Goal: Task Accomplishment & Management: Manage account settings

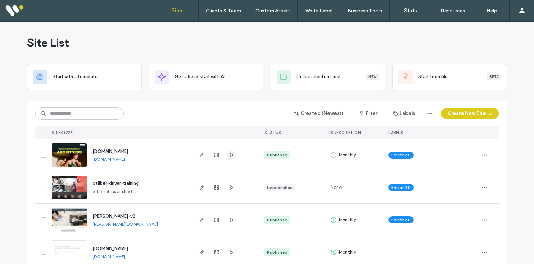
click at [230, 154] on use "button" at bounding box center [232, 155] width 4 height 4
click at [199, 155] on use "button" at bounding box center [201, 155] width 4 height 4
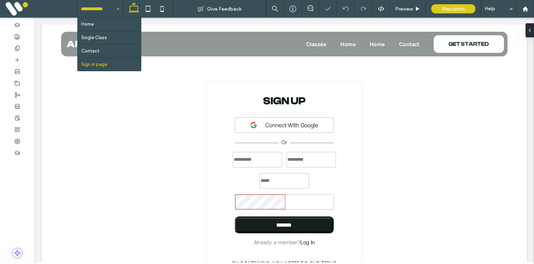
click at [101, 11] on input at bounding box center [98, 9] width 35 height 18
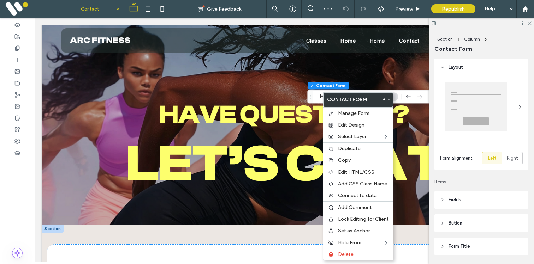
scroll to position [155, 0]
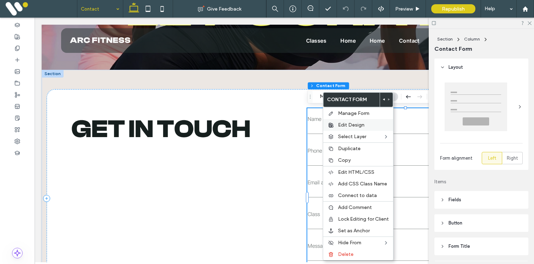
click at [343, 124] on span "Edit Design" at bounding box center [351, 125] width 26 height 6
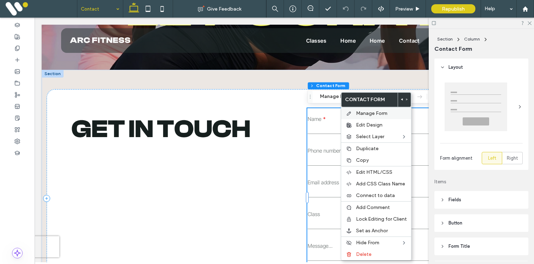
click at [355, 112] on div "Manage Form" at bounding box center [376, 113] width 70 height 12
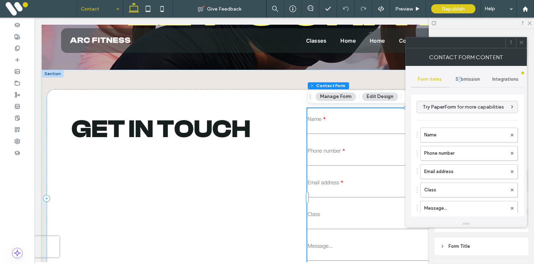
click at [459, 80] on span "Submission" at bounding box center [467, 80] width 24 height 6
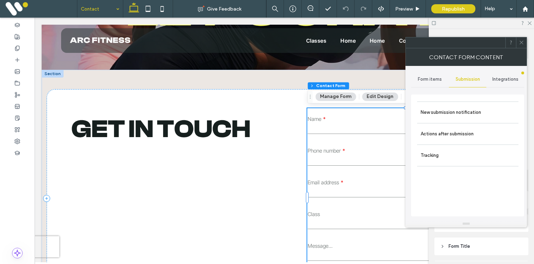
click at [495, 80] on span "Integrations" at bounding box center [505, 80] width 26 height 6
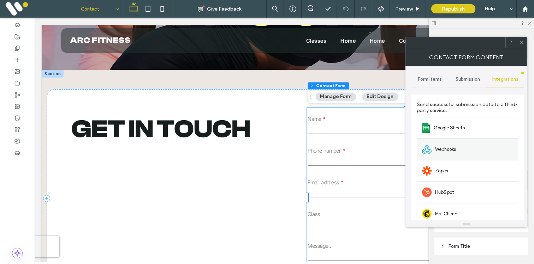
click at [450, 154] on div "Webhooks" at bounding box center [468, 150] width 102 height 22
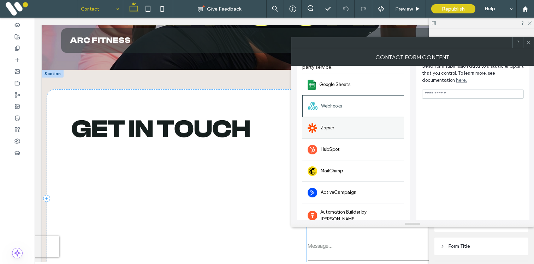
scroll to position [59, 0]
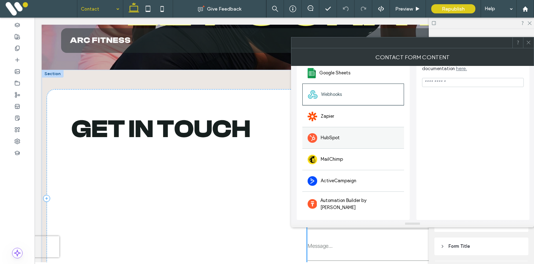
click at [368, 134] on div "HubSpot" at bounding box center [353, 138] width 102 height 22
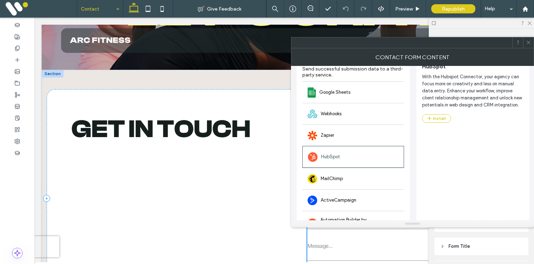
scroll to position [31, 0]
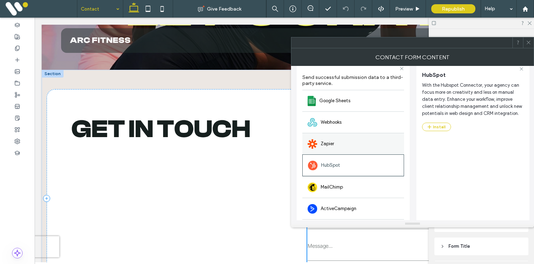
click at [317, 145] on div at bounding box center [313, 144] width 10 height 10
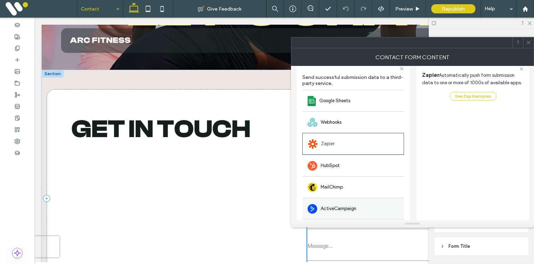
click at [329, 202] on div "ActiveCampaign" at bounding box center [353, 209] width 102 height 22
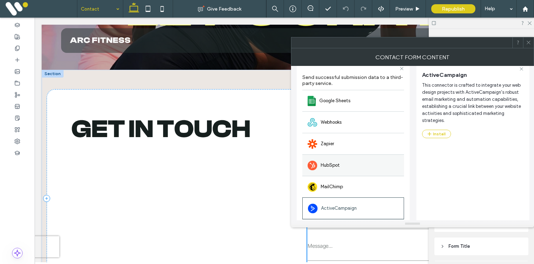
click at [330, 174] on div "HubSpot" at bounding box center [353, 166] width 102 height 22
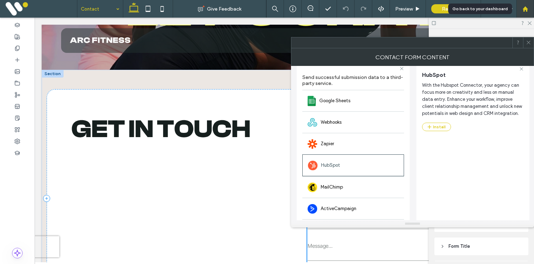
click at [523, 8] on use at bounding box center [524, 8] width 5 height 5
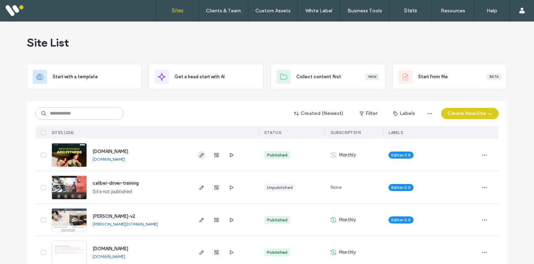
click at [197, 154] on span "button" at bounding box center [201, 155] width 8 height 8
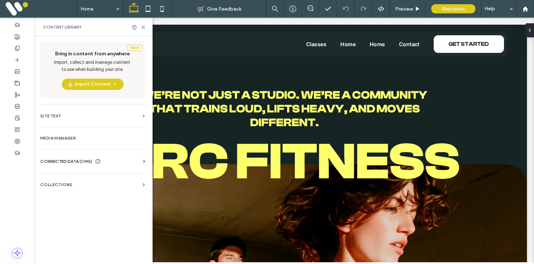
click at [85, 161] on span "CONNECTED DATA (CMS)" at bounding box center [66, 161] width 52 height 7
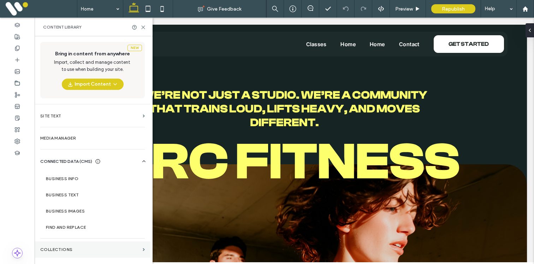
click at [74, 254] on section "COLLECTIONS" at bounding box center [93, 250] width 116 height 16
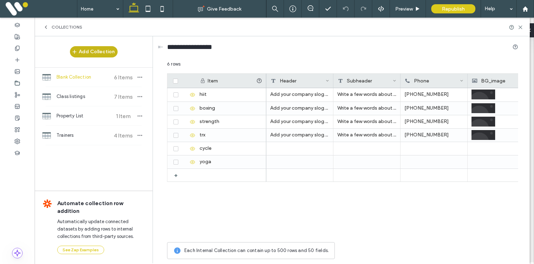
click at [97, 51] on button "Add Collection" at bounding box center [94, 51] width 48 height 11
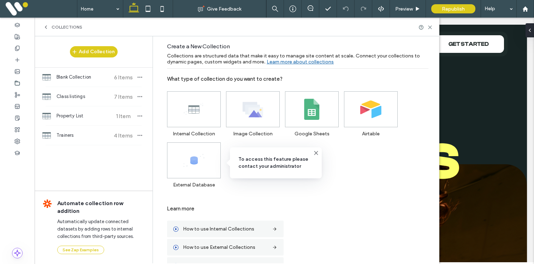
click at [194, 153] on div "External Database" at bounding box center [196, 162] width 59 height 51
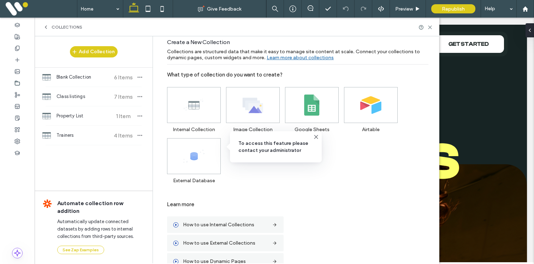
scroll to position [19, 0]
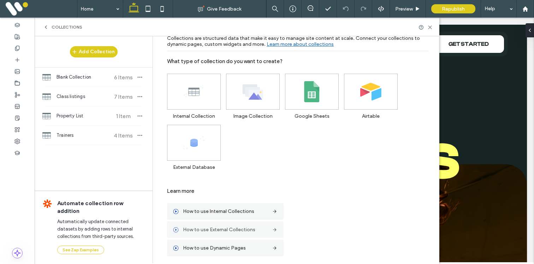
click at [216, 230] on label "How to use External Collections" at bounding box center [225, 230] width 85 height 13
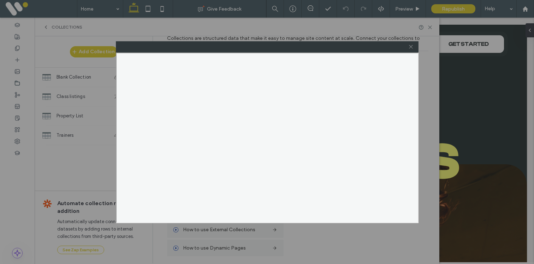
click at [411, 46] on icon at bounding box center [410, 46] width 5 height 5
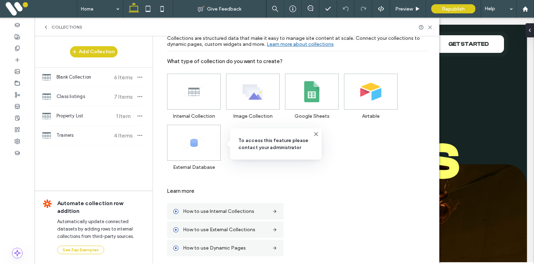
click at [206, 147] on div "External Database" at bounding box center [196, 144] width 59 height 51
click at [185, 232] on label "How to use External Collections" at bounding box center [225, 230] width 85 height 13
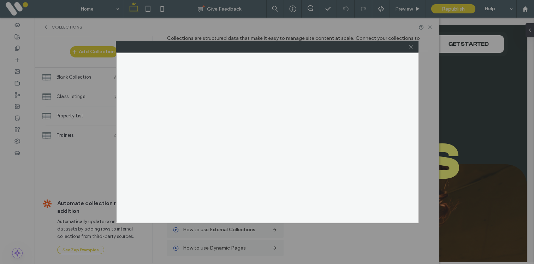
click at [410, 46] on icon at bounding box center [410, 46] width 5 height 5
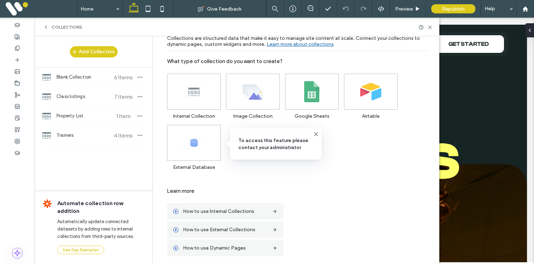
click at [200, 148] on div "External Database" at bounding box center [196, 144] width 59 height 51
click at [191, 136] on div "External Database" at bounding box center [196, 144] width 59 height 51
click at [202, 229] on label "How to use External Collections" at bounding box center [225, 230] width 85 height 13
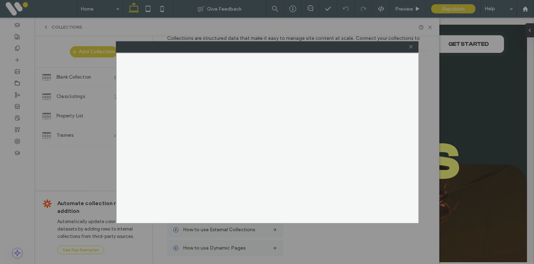
click at [411, 48] on icon at bounding box center [410, 46] width 5 height 5
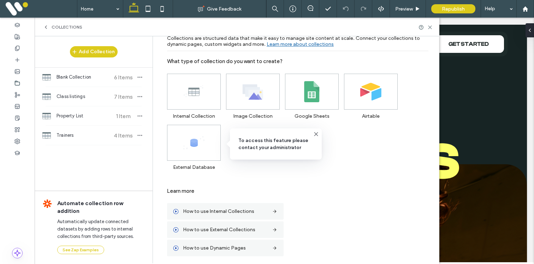
click at [204, 149] on div "External Database" at bounding box center [196, 144] width 59 height 51
click at [317, 135] on icon at bounding box center [316, 135] width 6 height 6
click at [210, 136] on div "External Database" at bounding box center [196, 144] width 59 height 51
click at [191, 147] on div "External Database" at bounding box center [196, 144] width 59 height 51
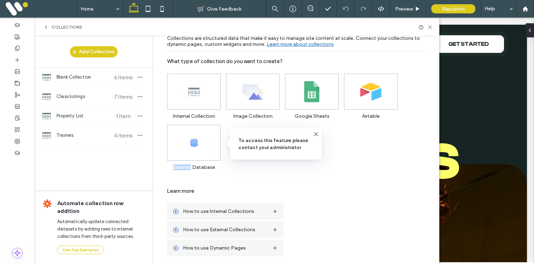
click at [187, 168] on div "External Database" at bounding box center [196, 144] width 59 height 51
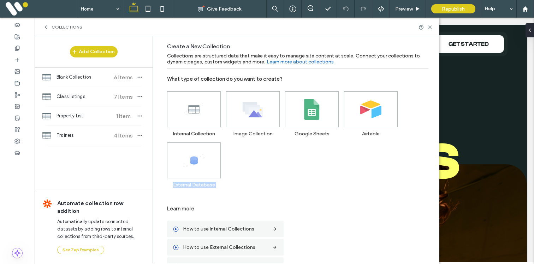
click at [276, 64] on link "Learn more about collections" at bounding box center [300, 60] width 67 height 14
click at [496, 7] on div "Help" at bounding box center [498, 9] width 35 height 18
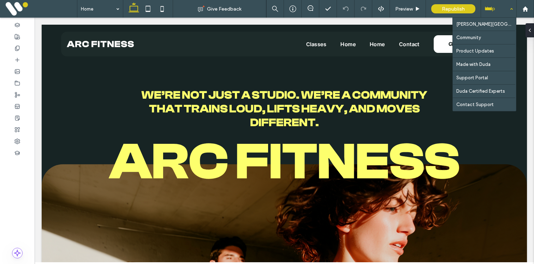
click at [496, 7] on div "Help" at bounding box center [498, 9] width 35 height 18
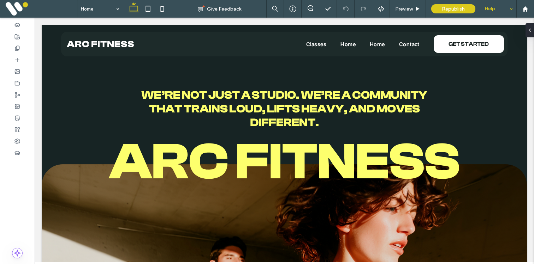
click at [496, 7] on div "Help" at bounding box center [498, 9] width 35 height 18
click at [522, 7] on div at bounding box center [525, 9] width 17 height 6
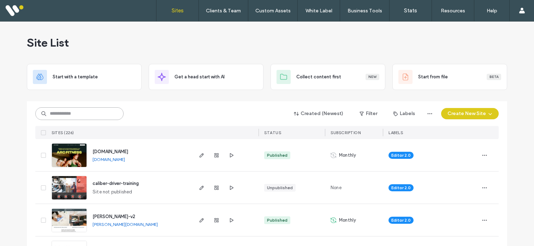
click at [72, 115] on input at bounding box center [79, 113] width 88 height 13
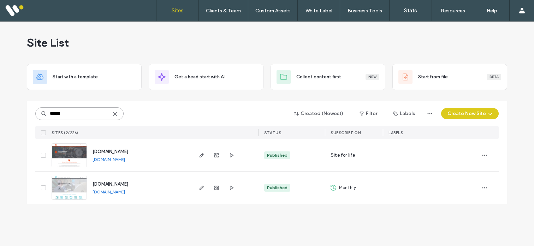
type input "******"
click at [120, 96] on div at bounding box center [267, 99] width 480 height 6
click at [220, 156] on span "button" at bounding box center [216, 155] width 8 height 8
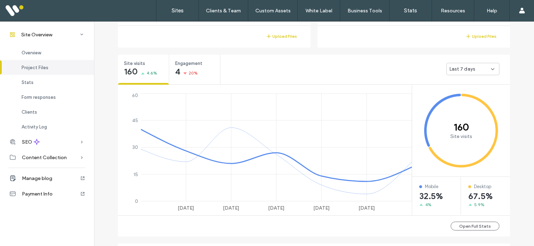
scroll to position [241, 0]
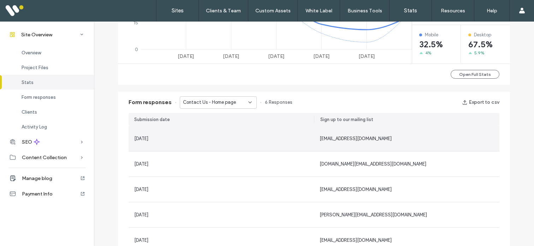
scroll to position [389, 0]
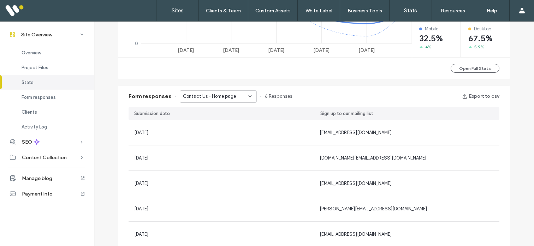
click at [215, 93] on span "Contact Us - Home page" at bounding box center [209, 96] width 53 height 7
click at [211, 115] on div "Contact Us - Header/Footer" at bounding box center [215, 121] width 76 height 12
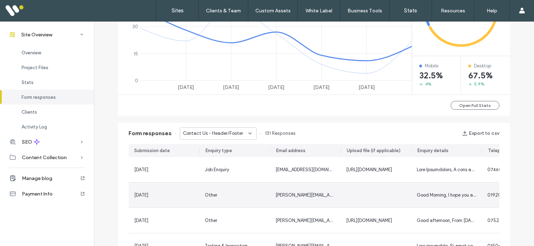
scroll to position [351, 0]
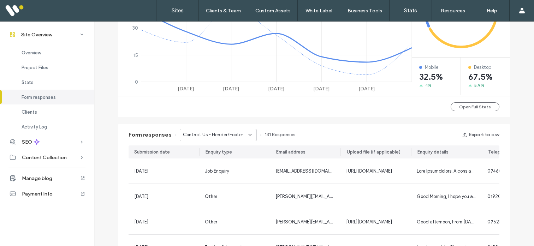
click at [212, 137] on span "Contact Us - Header/Footer" at bounding box center [213, 134] width 60 height 7
click at [214, 149] on span "Contact Us - Home page" at bounding box center [205, 147] width 53 height 7
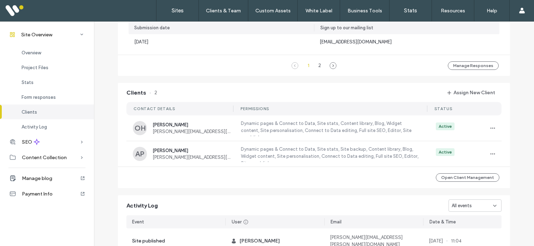
scroll to position [576, 0]
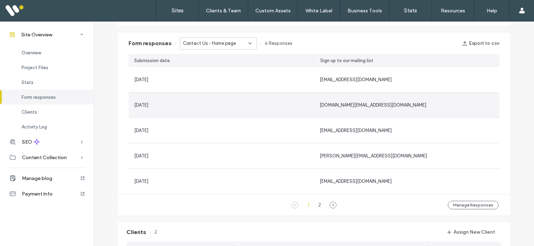
scroll to position [439, 0]
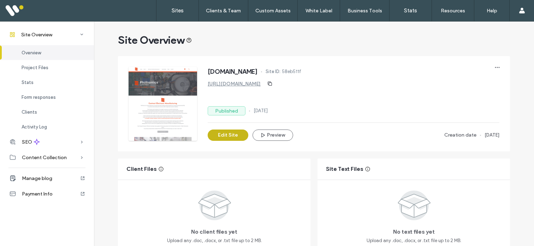
click at [226, 136] on button "Edit Site" at bounding box center [228, 135] width 41 height 11
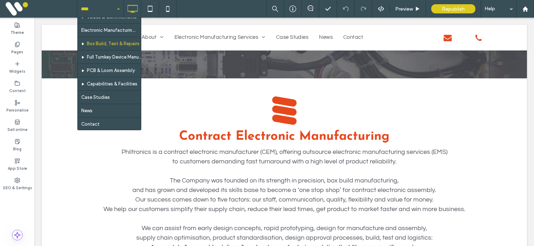
scroll to position [38, 0]
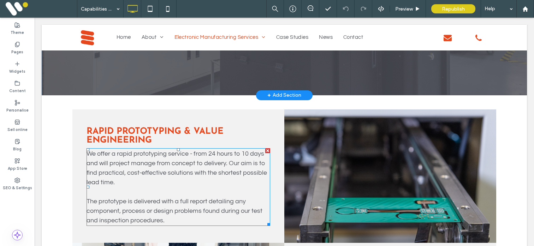
scroll to position [93, 0]
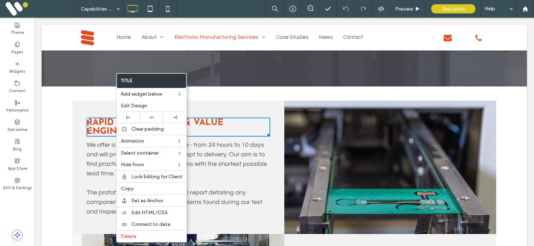
click at [105, 126] on h2 "RAPID PROTOTYPING & VALUE ENGINEERING" at bounding box center [179, 127] width 184 height 19
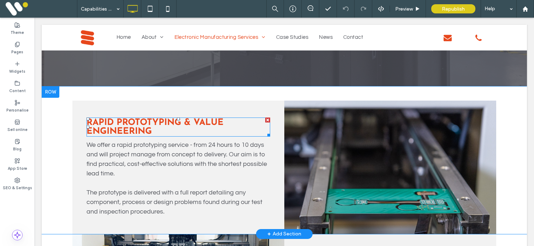
click at [103, 126] on h2 "RAPID PROTOTYPING & VALUE ENGINEERING" at bounding box center [179, 127] width 184 height 19
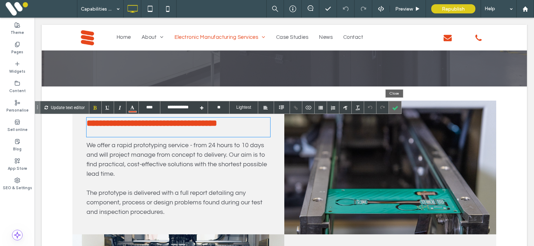
click at [396, 108] on div at bounding box center [395, 107] width 12 height 12
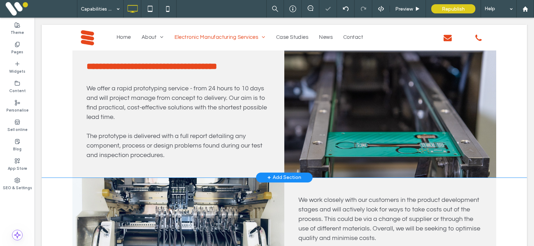
scroll to position [178, 0]
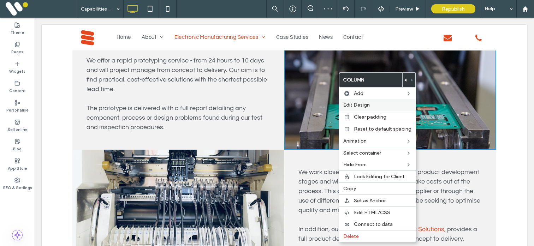
click at [357, 103] on span "Edit Design" at bounding box center [356, 105] width 26 height 6
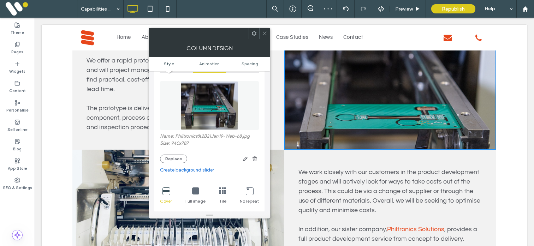
scroll to position [72, 0]
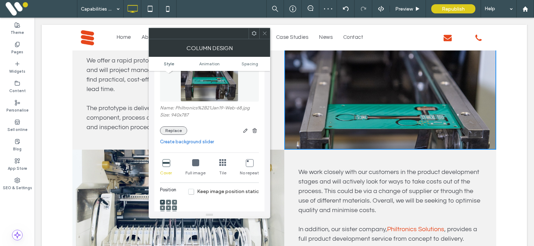
click at [169, 129] on button "Replace" at bounding box center [173, 130] width 27 height 8
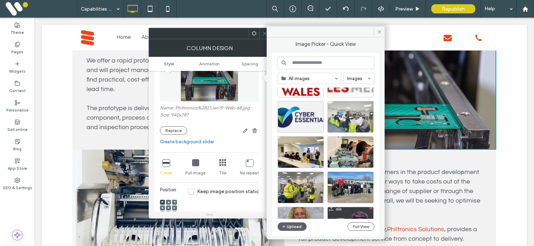
scroll to position [0, 0]
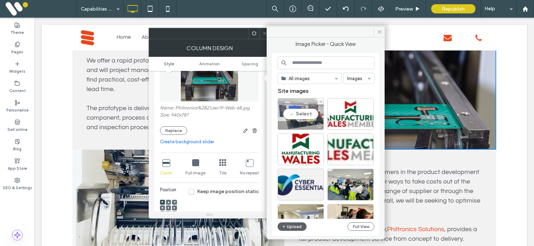
click at [306, 115] on div "Select" at bounding box center [301, 114] width 46 height 32
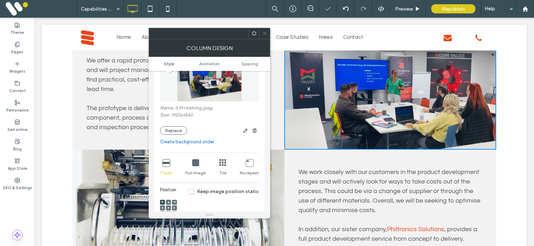
click at [266, 35] on icon at bounding box center [264, 33] width 5 height 5
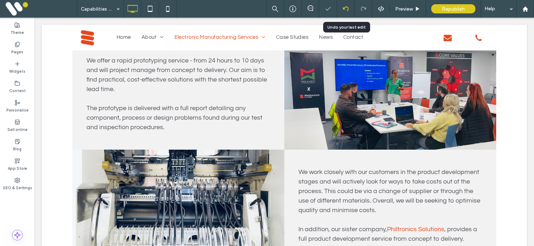
click at [344, 9] on use at bounding box center [345, 8] width 6 height 5
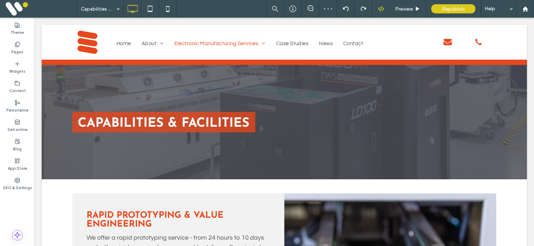
click at [382, 11] on icon at bounding box center [381, 9] width 6 height 6
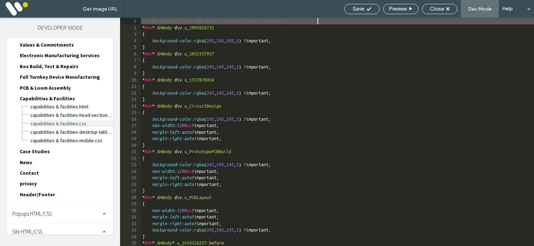
scroll to position [43, 0]
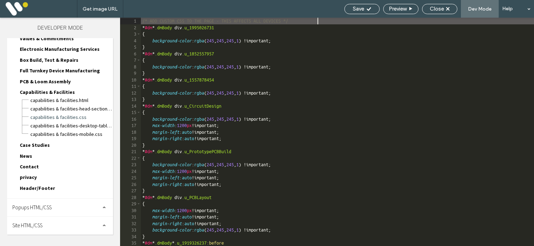
click at [42, 207] on span "Popups HTML/CSS" at bounding box center [31, 207] width 39 height 7
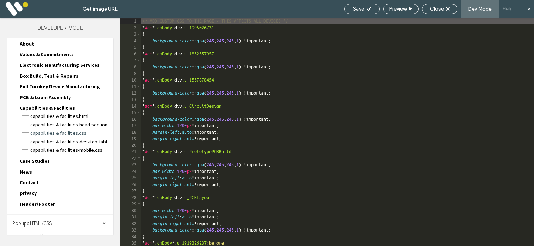
scroll to position [0, 0]
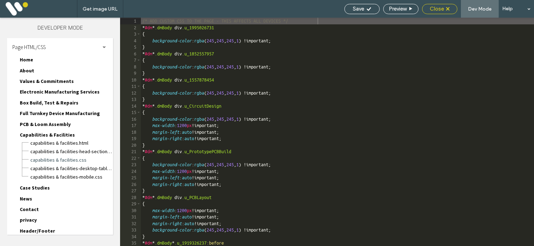
click at [440, 9] on span "Close" at bounding box center [437, 9] width 14 height 6
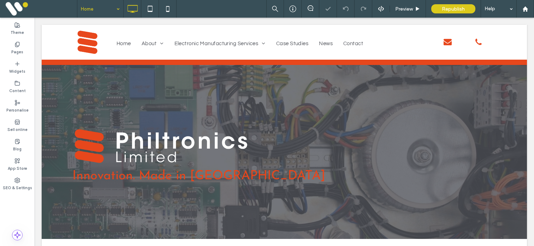
click at [380, 5] on div "Preview Republish Help" at bounding box center [400, 9] width 268 height 18
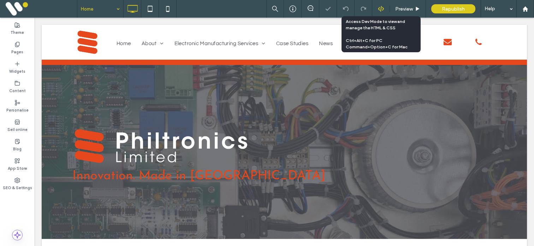
click at [381, 9] on icon at bounding box center [381, 9] width 6 height 6
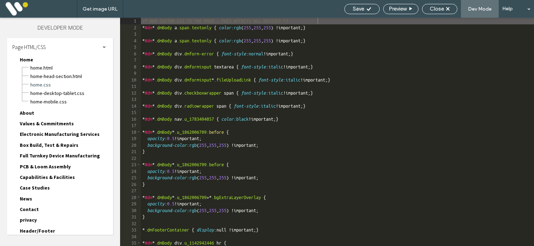
click at [29, 113] on span "About" at bounding box center [27, 113] width 14 height 6
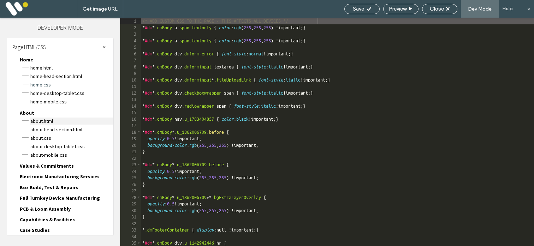
click at [42, 123] on span "About.HTML" at bounding box center [71, 121] width 83 height 7
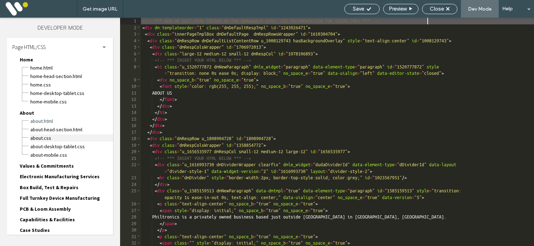
click at [41, 137] on span "About.CSS" at bounding box center [71, 138] width 83 height 7
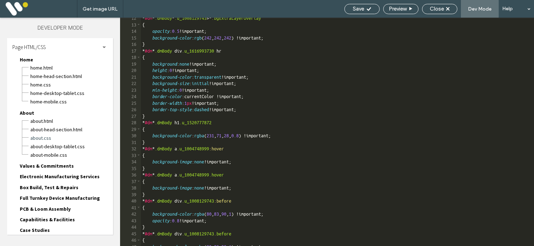
scroll to position [98, 0]
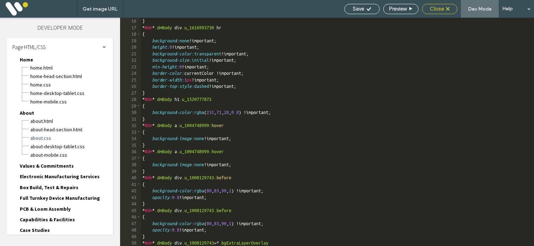
click at [449, 11] on div "Close" at bounding box center [439, 9] width 35 height 6
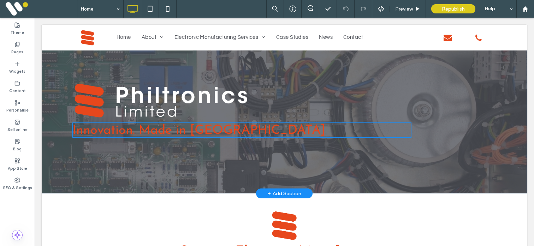
scroll to position [0, 0]
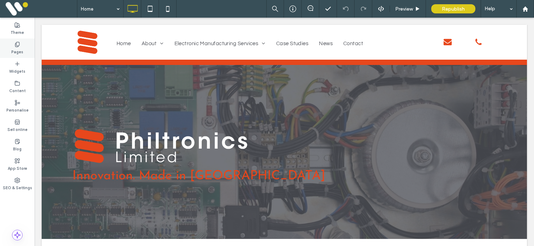
click at [21, 53] on label "Pages" at bounding box center [17, 51] width 12 height 8
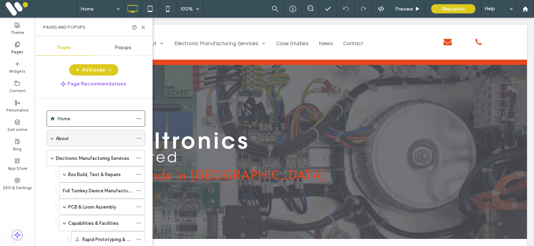
click at [68, 141] on label "About" at bounding box center [62, 138] width 13 height 12
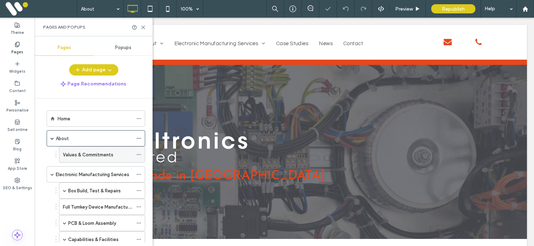
click at [72, 154] on label "Values & Commitments" at bounding box center [88, 155] width 50 height 12
click at [144, 26] on use at bounding box center [143, 27] width 3 height 3
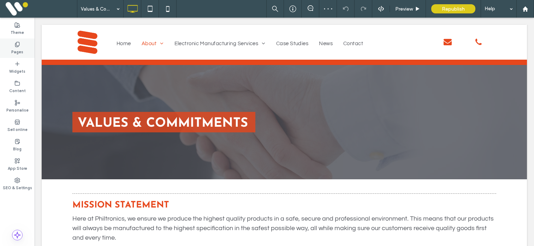
click at [20, 52] on label "Pages" at bounding box center [17, 51] width 12 height 8
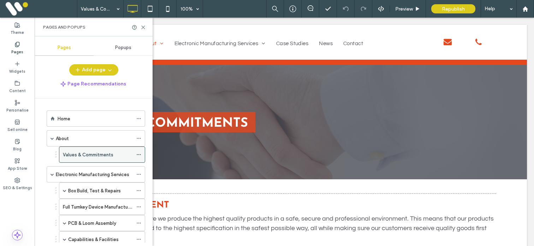
click at [140, 155] on icon at bounding box center [138, 154] width 5 height 5
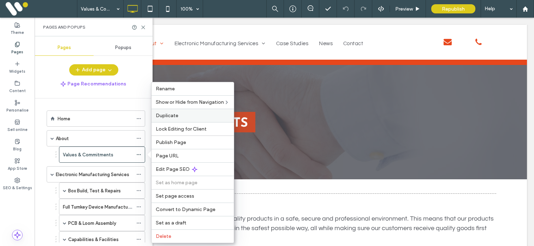
click at [165, 118] on span "Duplicate" at bounding box center [167, 116] width 23 height 6
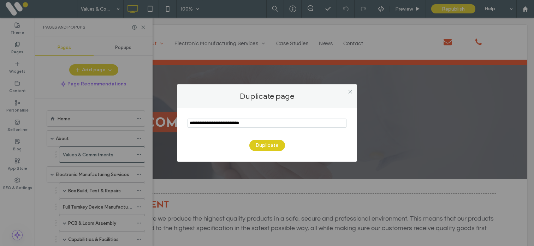
click at [203, 123] on input "notEmpty" at bounding box center [266, 123] width 159 height 9
type input "********"
click at [350, 90] on icon at bounding box center [349, 91] width 5 height 5
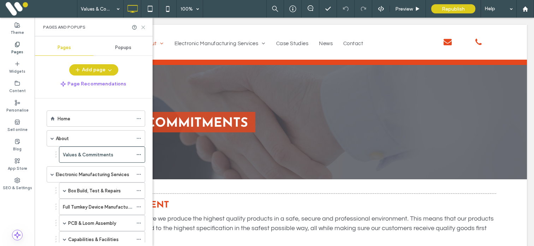
click at [144, 28] on use at bounding box center [143, 27] width 3 height 3
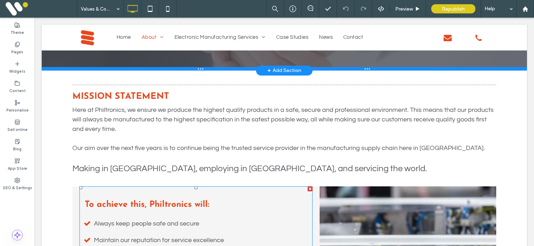
scroll to position [84, 0]
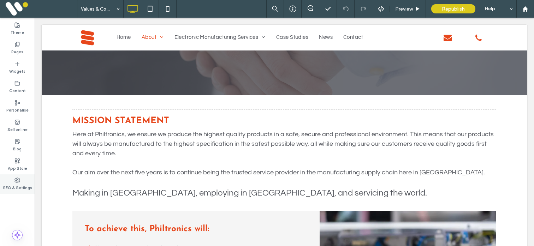
click at [11, 185] on label "SEO & Settings" at bounding box center [17, 187] width 29 height 8
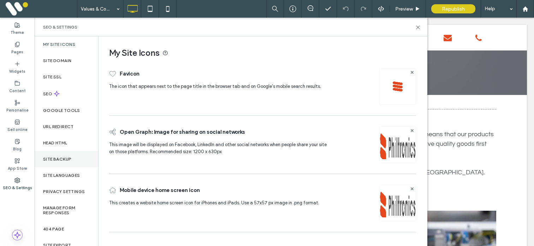
click at [58, 160] on label "Site backup" at bounding box center [57, 159] width 28 height 5
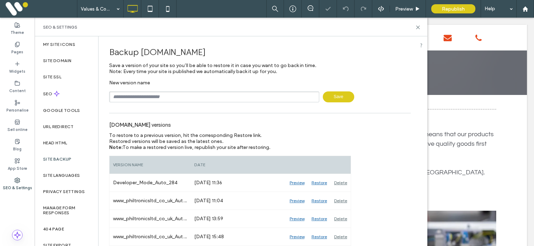
click at [154, 98] on input "text" at bounding box center [214, 96] width 210 height 11
type input "*******"
click at [338, 99] on span "Save" at bounding box center [338, 96] width 31 height 11
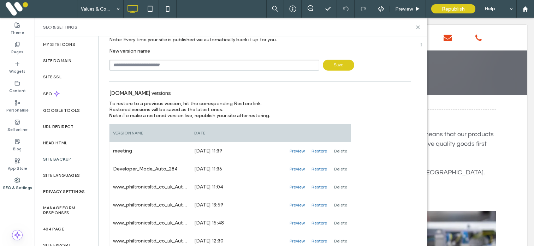
scroll to position [34, 0]
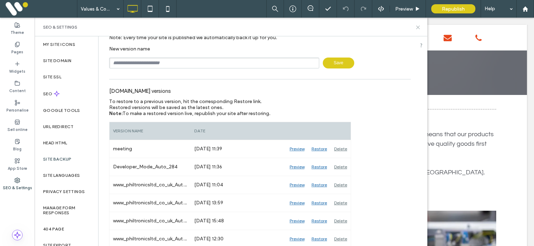
click at [419, 25] on icon at bounding box center [417, 27] width 5 height 5
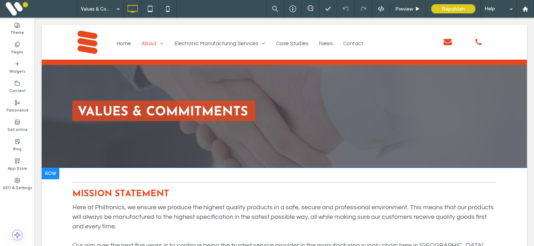
scroll to position [0, 0]
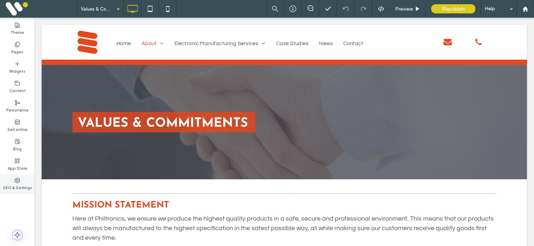
click at [18, 187] on label "SEO & Settings" at bounding box center [17, 187] width 29 height 8
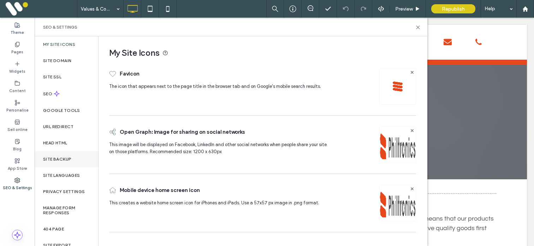
click at [53, 157] on label "Site backup" at bounding box center [57, 159] width 28 height 5
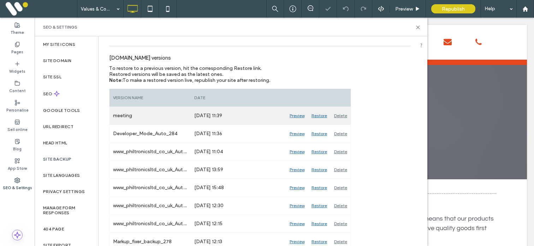
scroll to position [74, 0]
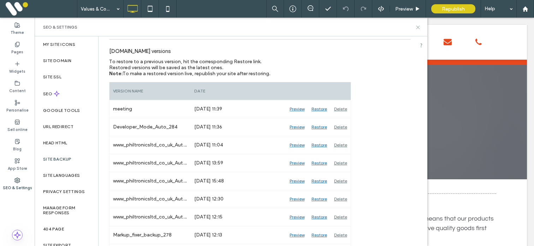
click at [419, 27] on icon at bounding box center [417, 27] width 5 height 5
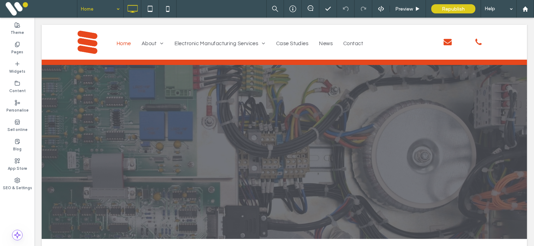
scroll to position [0, 0]
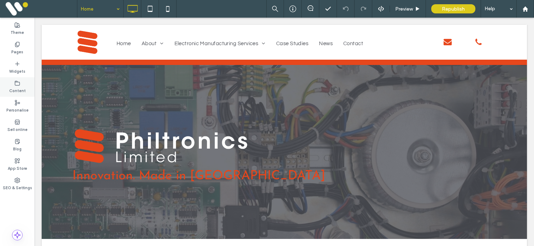
click at [19, 91] on label "Content" at bounding box center [17, 90] width 17 height 8
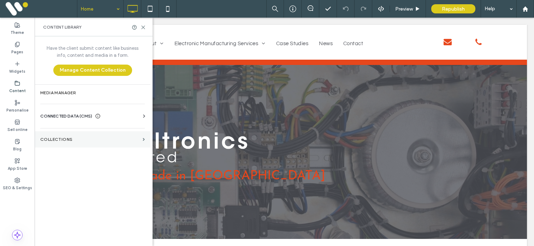
click at [53, 137] on label "COLLECTIONS" at bounding box center [90, 139] width 100 height 5
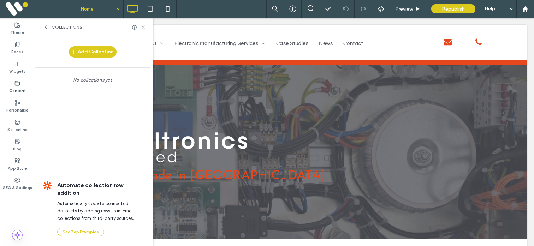
click at [142, 28] on use at bounding box center [143, 27] width 3 height 3
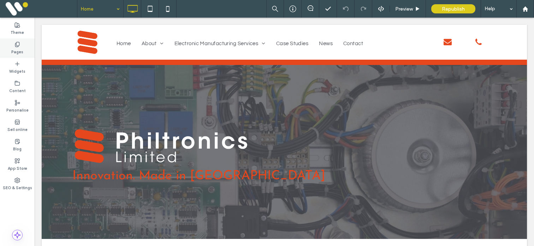
click at [14, 46] on div "Pages" at bounding box center [17, 47] width 35 height 19
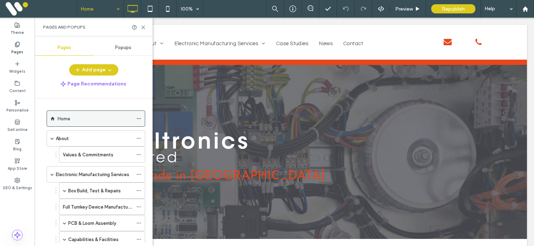
click at [139, 116] on icon at bounding box center [138, 118] width 5 height 5
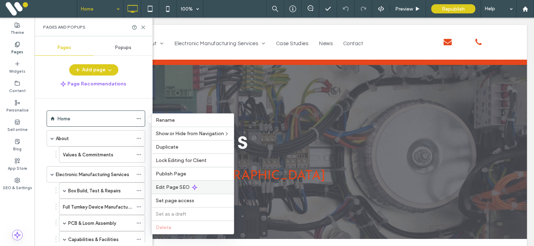
click at [171, 186] on span "Edit Page SEO" at bounding box center [173, 187] width 34 height 6
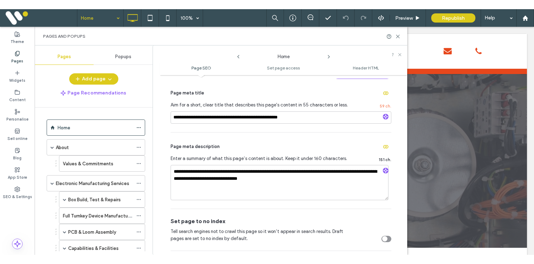
scroll to position [81, 0]
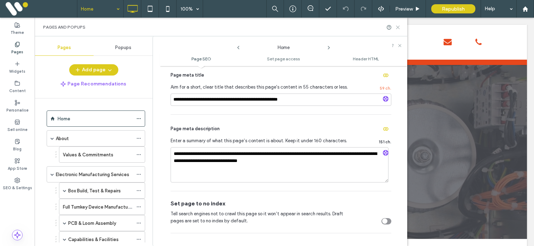
click at [398, 28] on use at bounding box center [397, 27] width 3 height 3
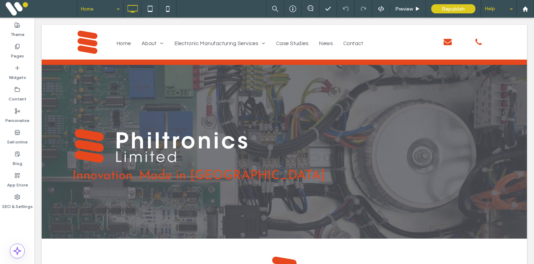
click at [496, 10] on div "Help" at bounding box center [498, 9] width 35 height 18
click at [495, 12] on div "Help" at bounding box center [498, 9] width 35 height 18
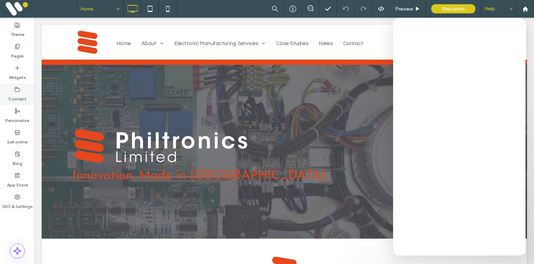
click at [19, 96] on label "Content" at bounding box center [17, 98] width 18 height 10
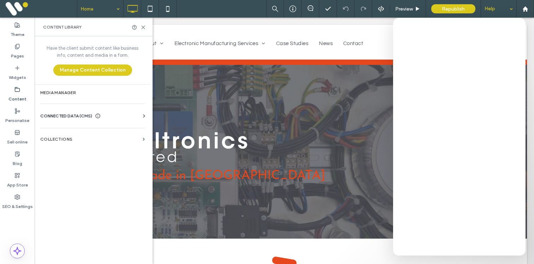
click at [55, 116] on span "CONNECTED DATA (CMS)" at bounding box center [66, 116] width 52 height 7
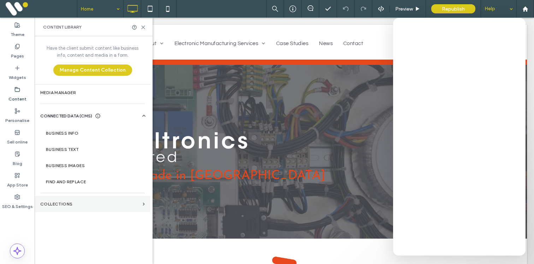
click at [51, 199] on section "COLLECTIONS" at bounding box center [93, 204] width 116 height 16
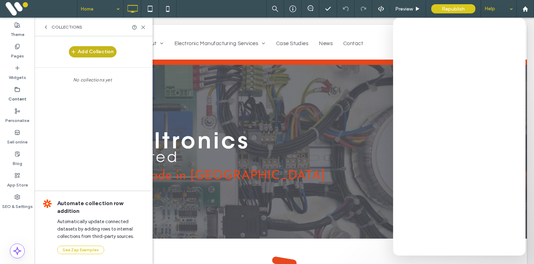
click at [89, 55] on button "Add Collection" at bounding box center [93, 51] width 48 height 11
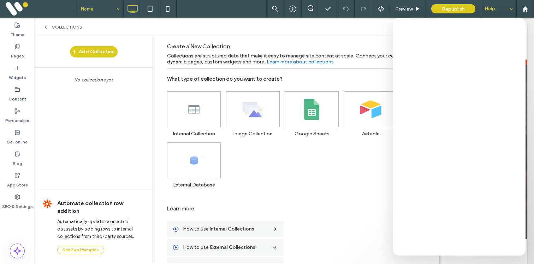
scroll to position [19, 0]
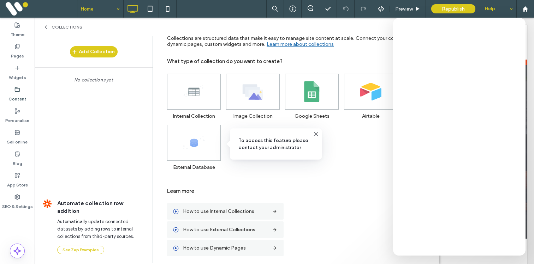
click at [199, 150] on div "External Database" at bounding box center [196, 144] width 59 height 51
click at [248, 145] on span "To access this feature please contact your administrator" at bounding box center [275, 144] width 75 height 14
copy span "To access this feature please contact your administrator"
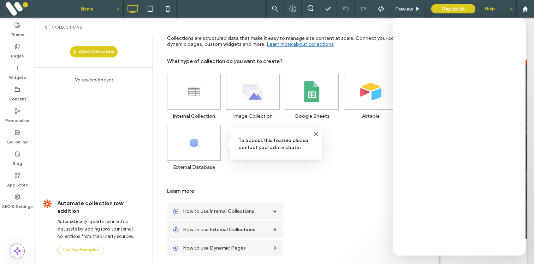
click at [182, 135] on div "External Database" at bounding box center [196, 144] width 59 height 51
click at [215, 163] on div "External Database" at bounding box center [196, 144] width 59 height 51
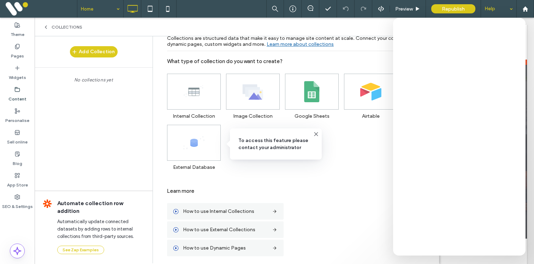
click at [202, 141] on div "External Database" at bounding box center [196, 144] width 59 height 51
click at [316, 137] on span at bounding box center [315, 135] width 7 height 7
click at [185, 140] on div "External Database" at bounding box center [196, 144] width 59 height 51
click at [160, 139] on form "Create a New Collection Collections are structured data that make it easy to ma…" at bounding box center [297, 144] width 282 height 238
click at [318, 137] on span at bounding box center [315, 135] width 7 height 7
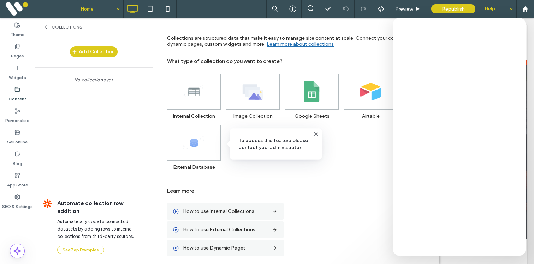
click at [317, 135] on icon at bounding box center [316, 135] width 6 height 6
click at [183, 138] on div "External Database" at bounding box center [196, 144] width 59 height 51
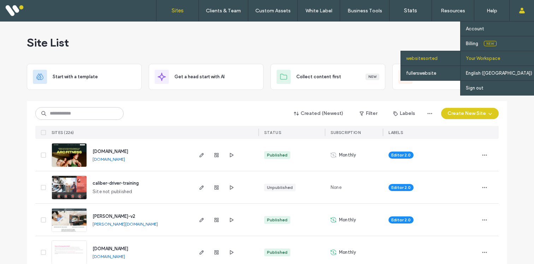
click at [498, 60] on label "Your Workspace" at bounding box center [483, 58] width 34 height 5
click at [428, 73] on div "fullerswebsite" at bounding box center [430, 73] width 59 height 15
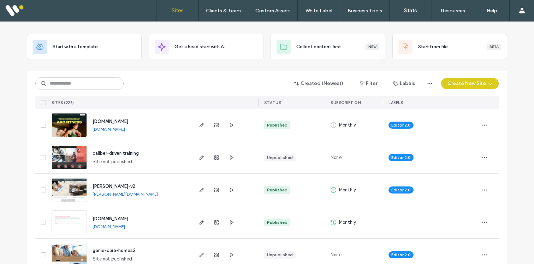
scroll to position [31, 0]
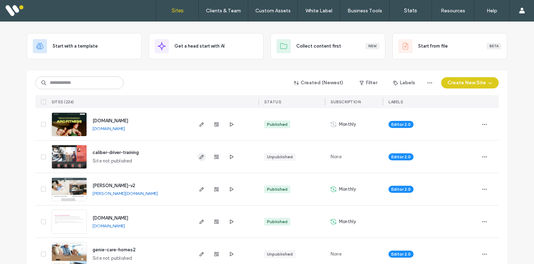
click at [199, 156] on icon "button" at bounding box center [202, 157] width 6 height 6
